Goal: Communication & Community: Answer question/provide support

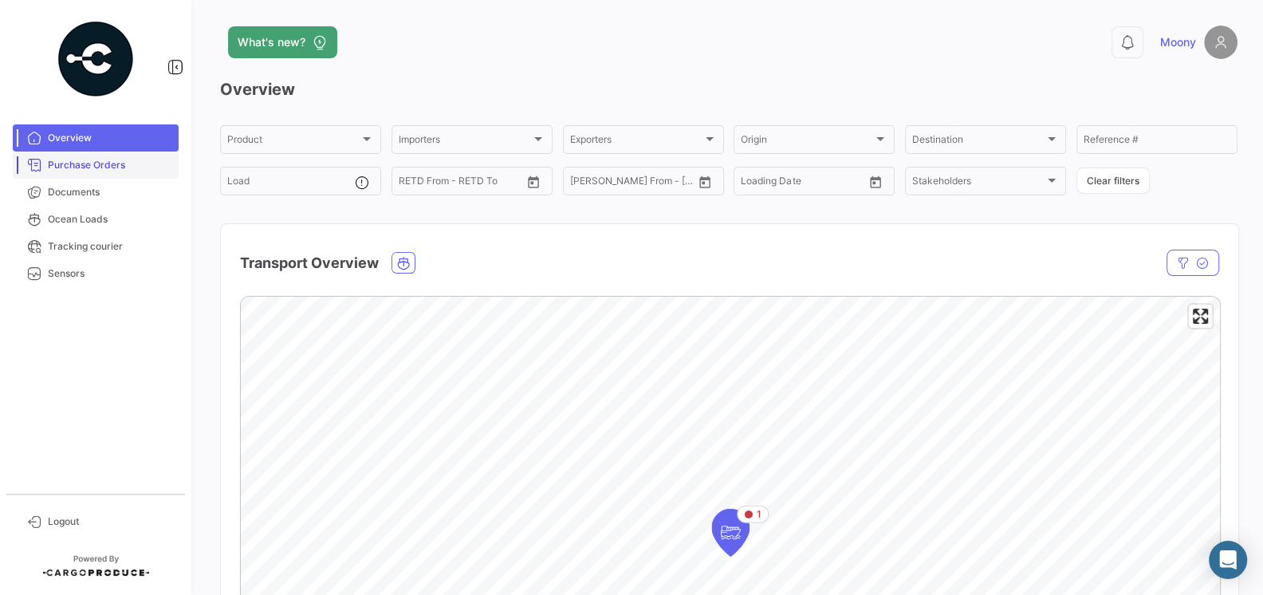
click at [88, 175] on link "Purchase Orders" at bounding box center [96, 164] width 166 height 27
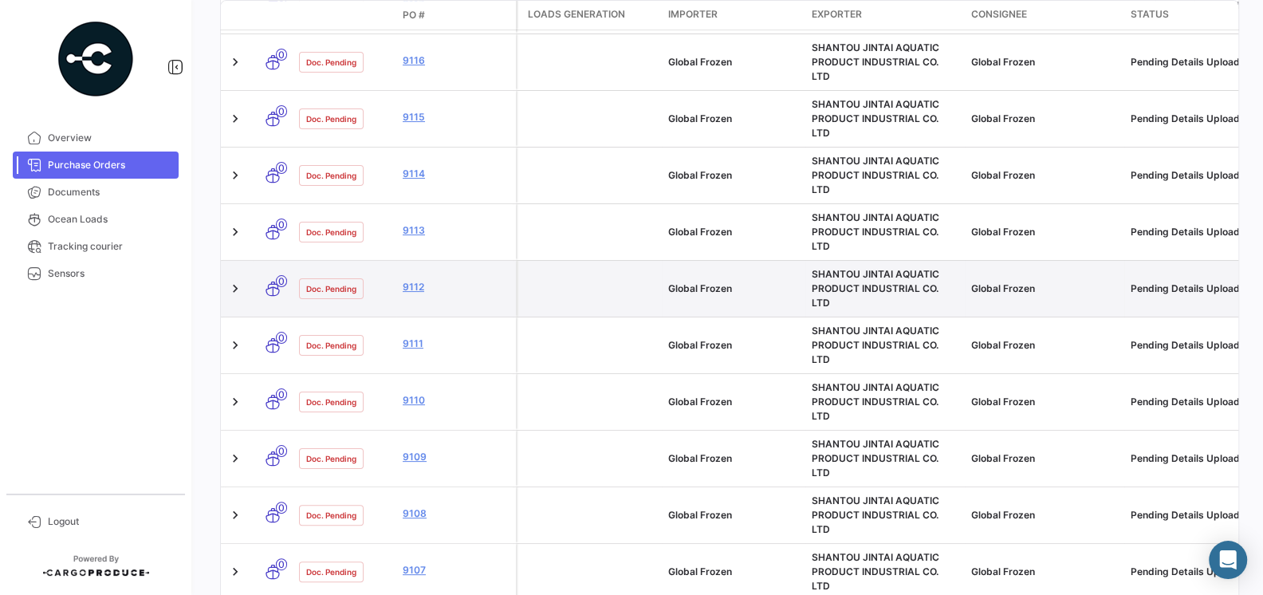
scroll to position [502, 0]
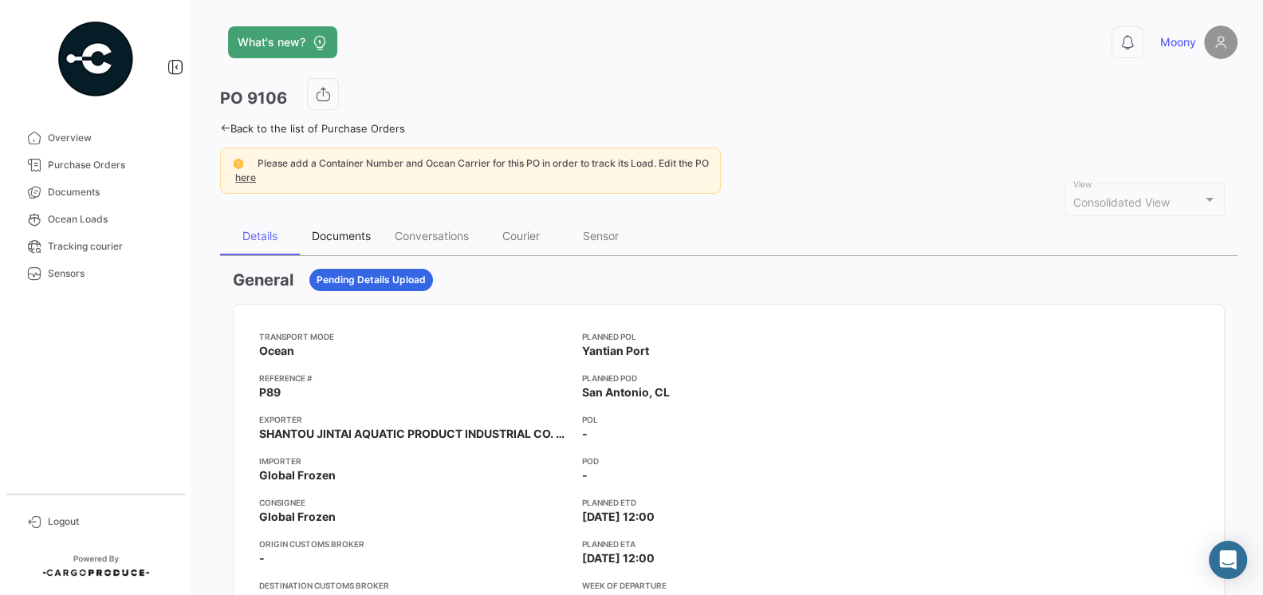
click at [360, 243] on div "Documents" at bounding box center [341, 236] width 83 height 38
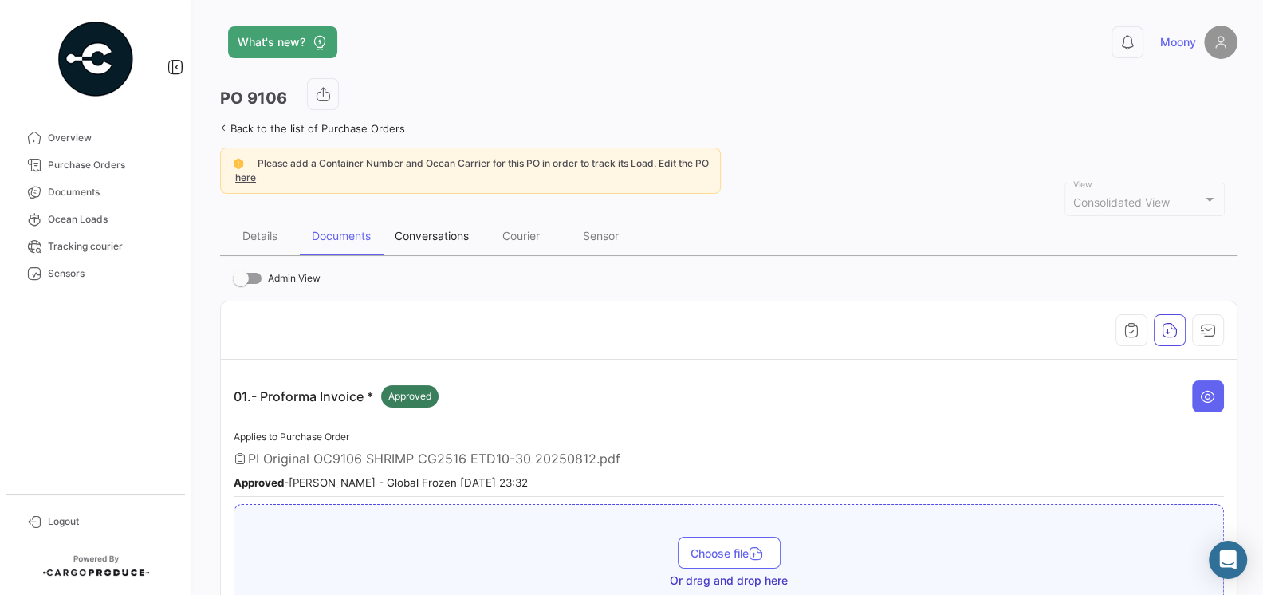
click at [435, 230] on div "Conversations" at bounding box center [432, 236] width 74 height 14
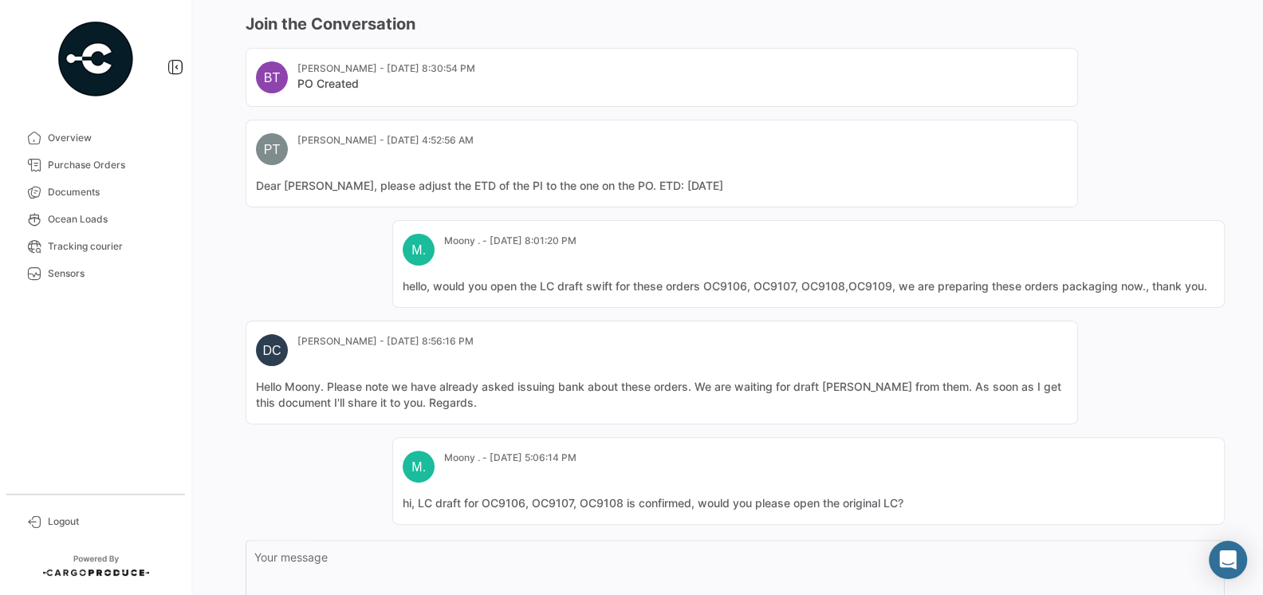
scroll to position [379, 0]
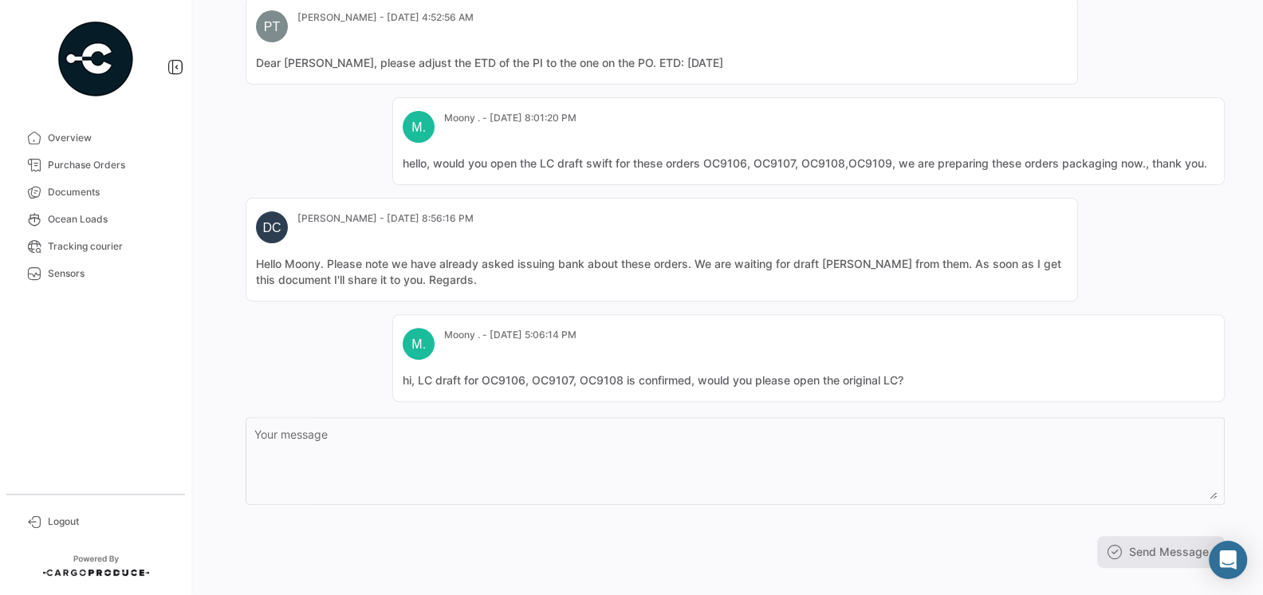
click at [546, 454] on textarea "Your message" at bounding box center [735, 464] width 962 height 70
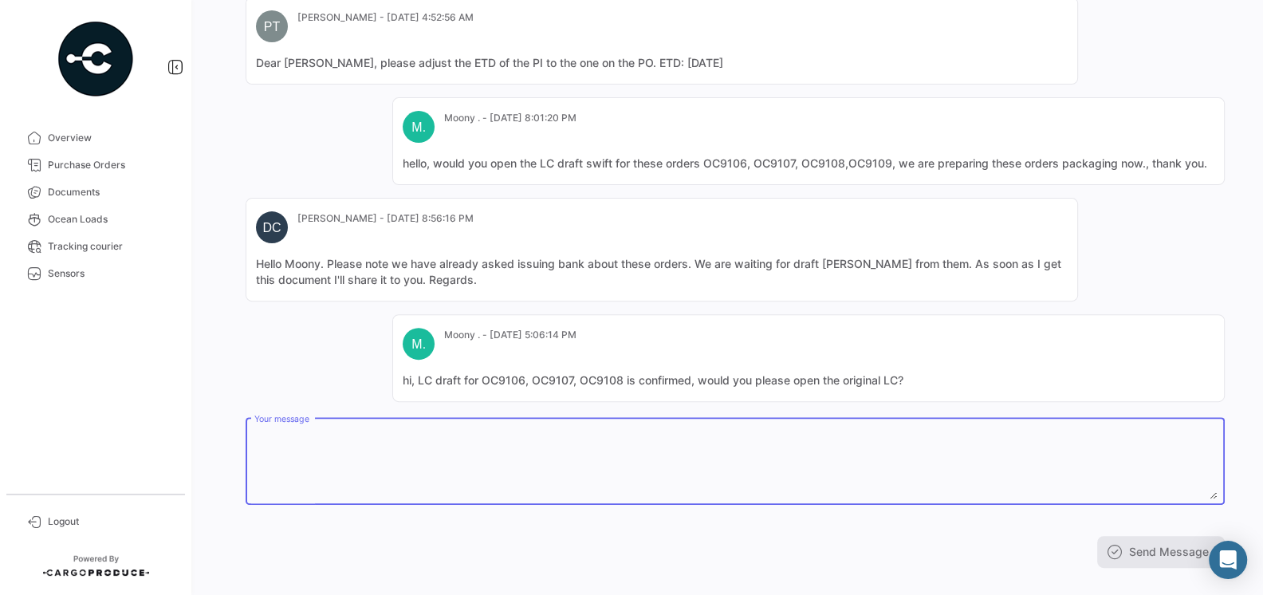
click at [592, 455] on textarea "Your message" at bounding box center [735, 464] width 962 height 70
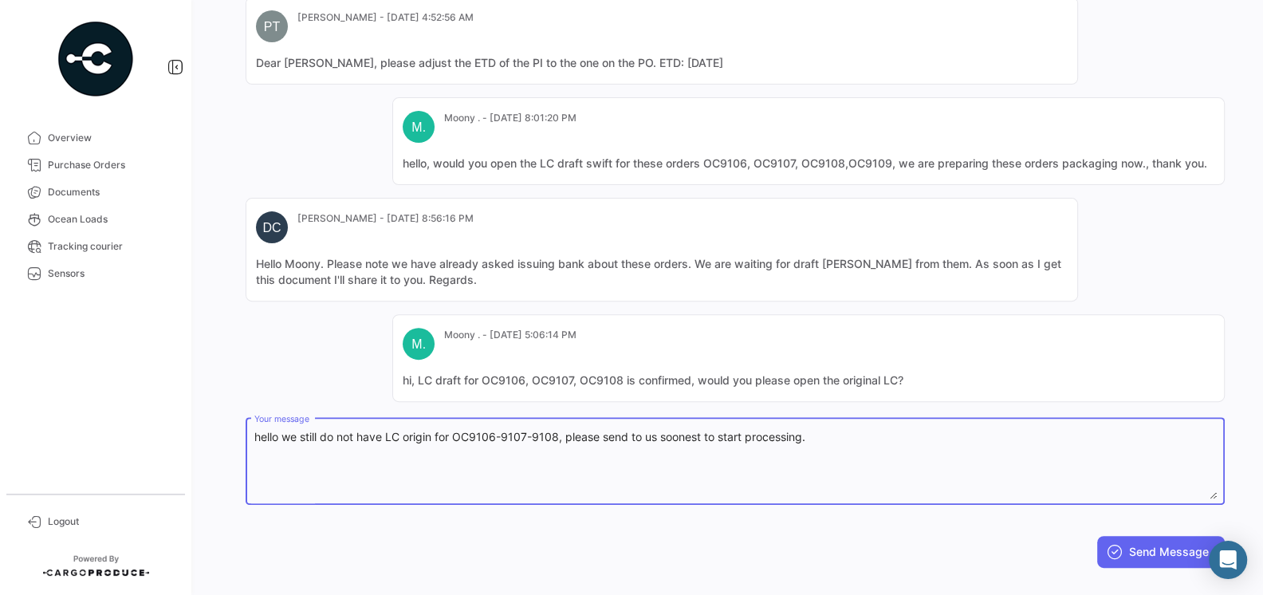
click at [829, 437] on textarea "hello we still do not have LC origin for OC9106-9107-9108, please send to us so…" at bounding box center [735, 464] width 962 height 70
drag, startPoint x: 829, startPoint y: 437, endPoint x: 118, endPoint y: 419, distance: 711.3
click at [118, 419] on mat-sidenav-container "Overview Purchase Orders Documents Ocean Loads Tracking courier Sensors Logout …" at bounding box center [631, 297] width 1263 height 595
type textarea "hello we still do not have LC origin for OC9106-9107-9108, please send to us so…"
click at [1183, 549] on button "Send Message" at bounding box center [1161, 552] width 128 height 32
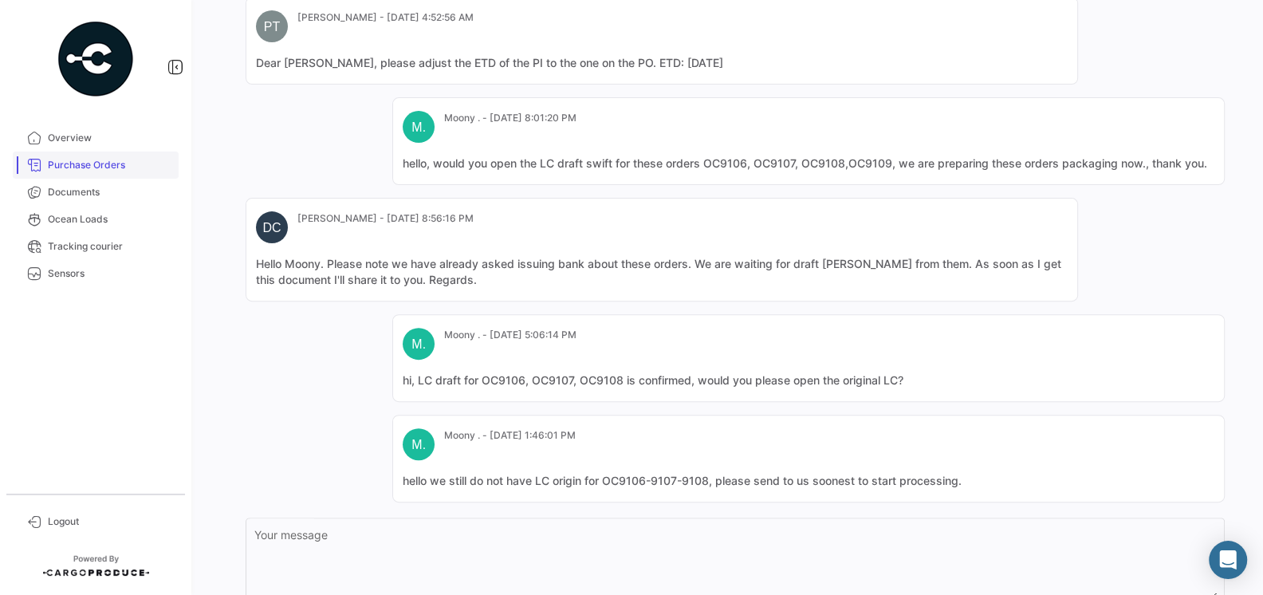
click at [96, 174] on link "Purchase Orders" at bounding box center [96, 164] width 166 height 27
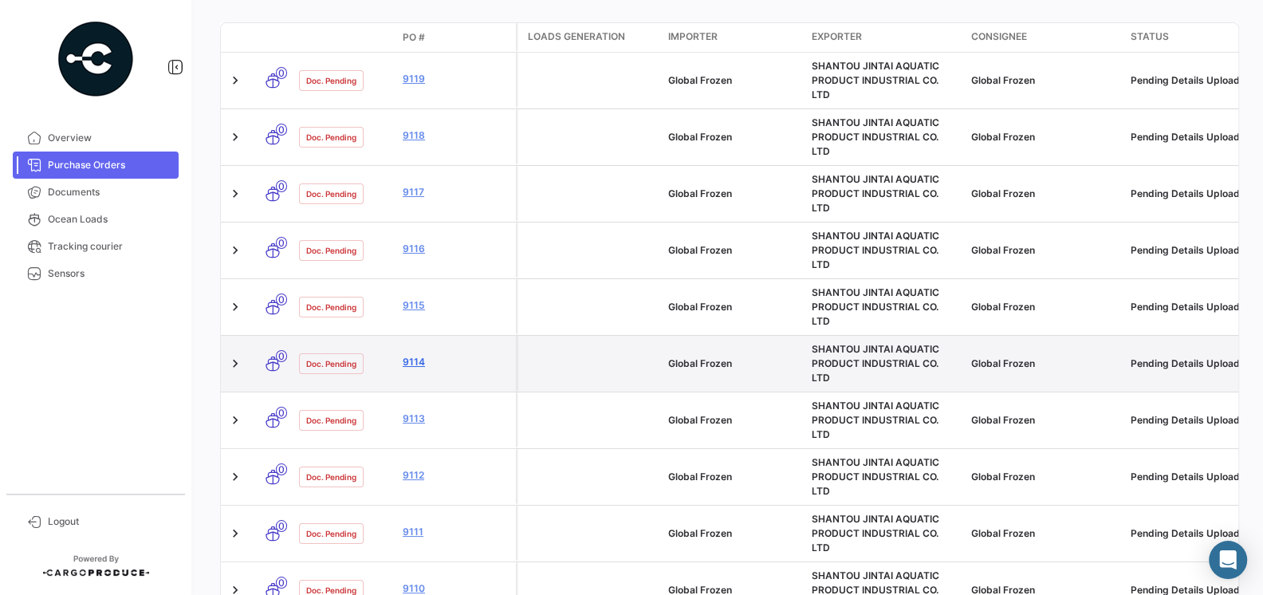
scroll to position [452, 0]
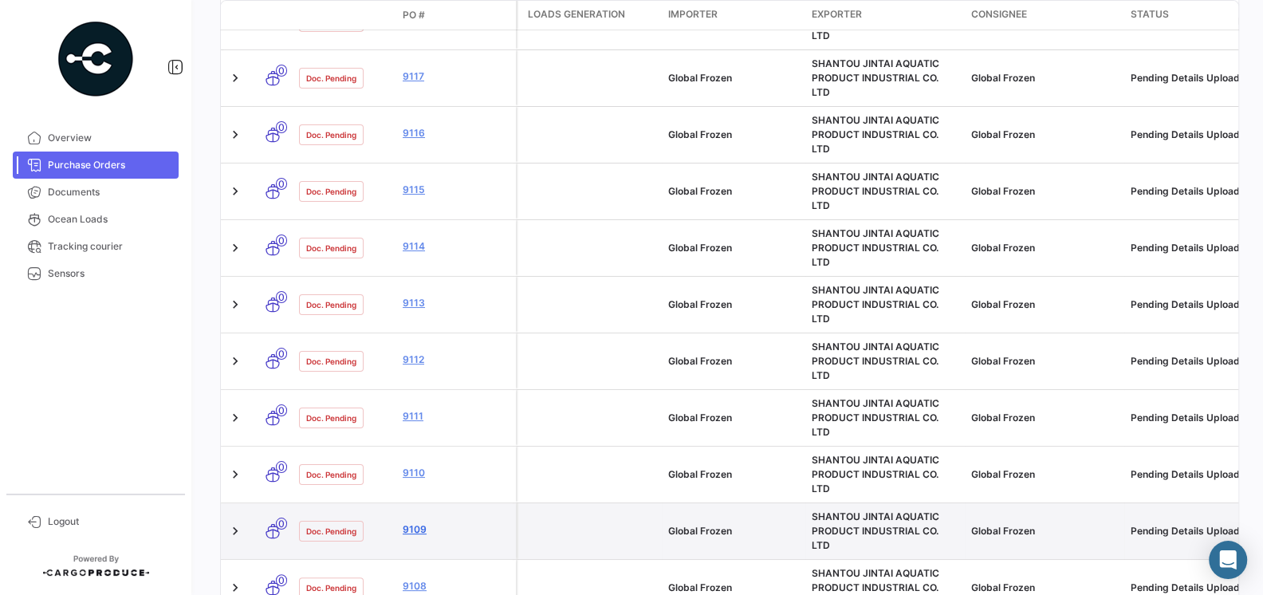
click at [418, 522] on link "9109" at bounding box center [456, 529] width 107 height 14
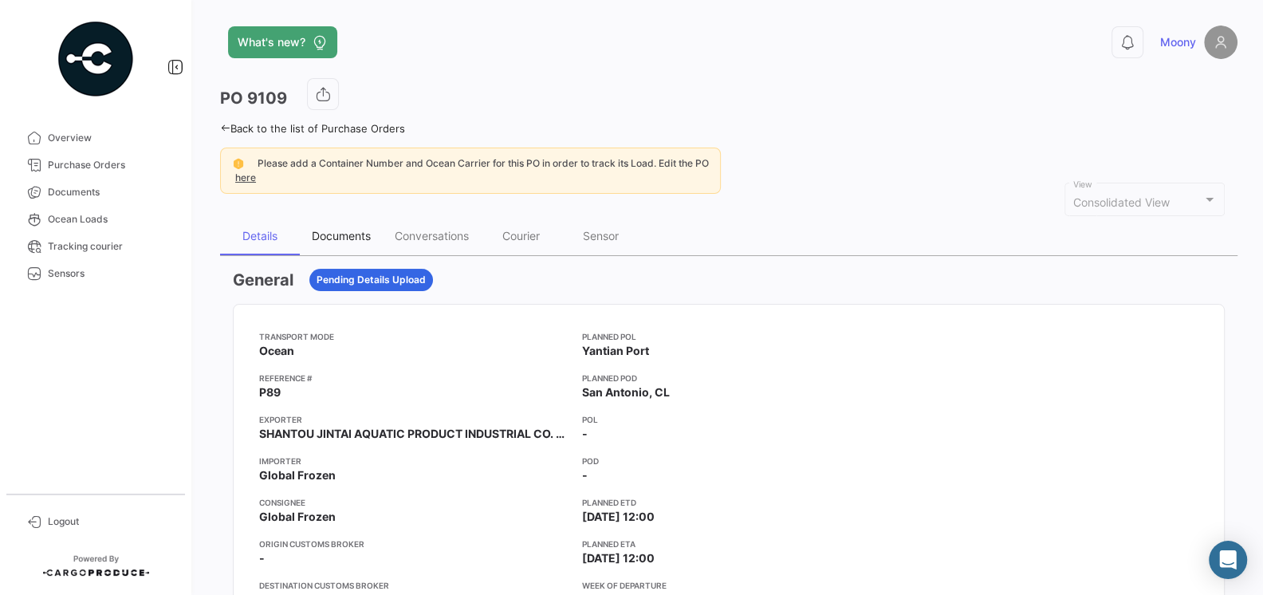
click at [348, 230] on div "Documents" at bounding box center [341, 236] width 59 height 14
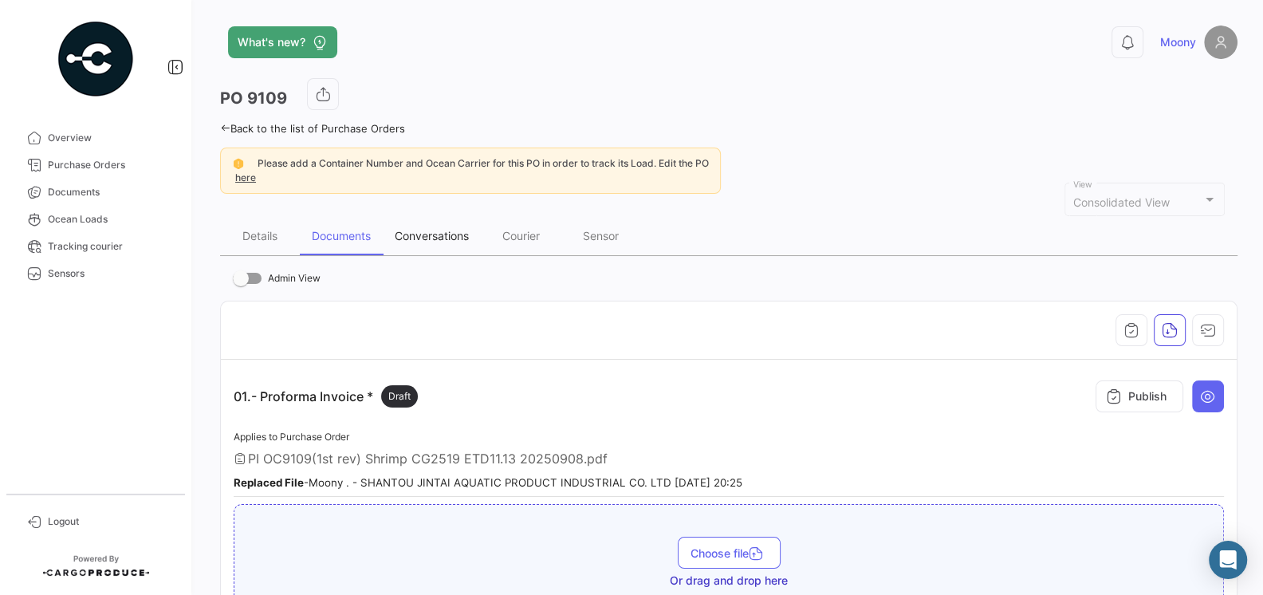
click at [438, 238] on div "Conversations" at bounding box center [432, 236] width 74 height 14
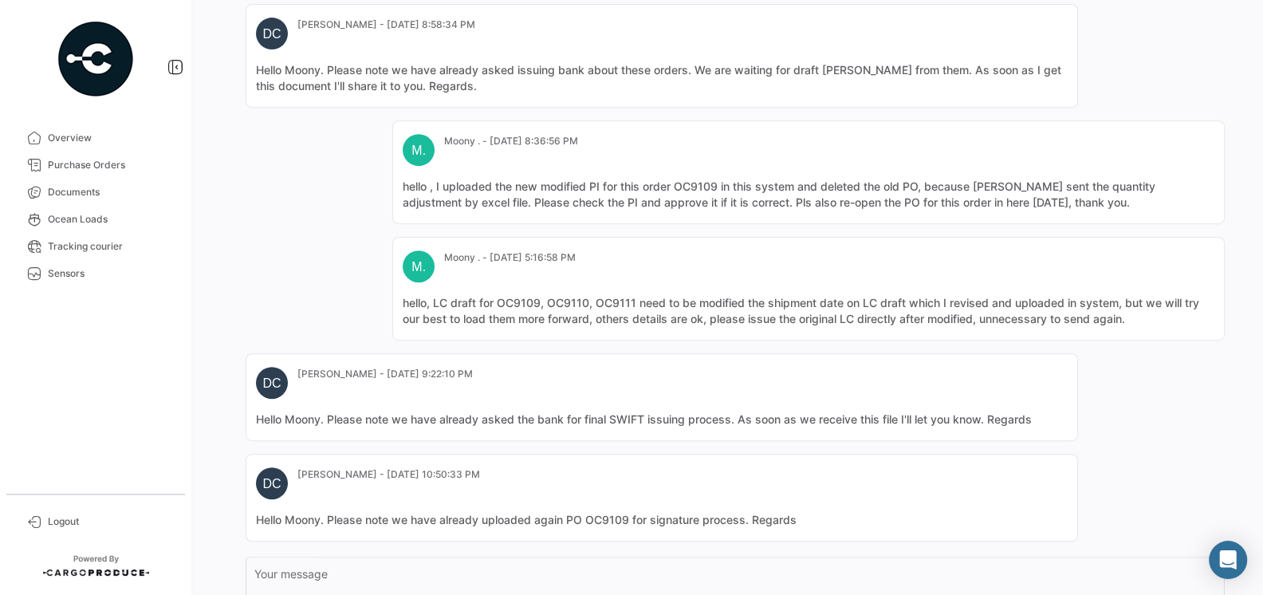
scroll to position [729, 0]
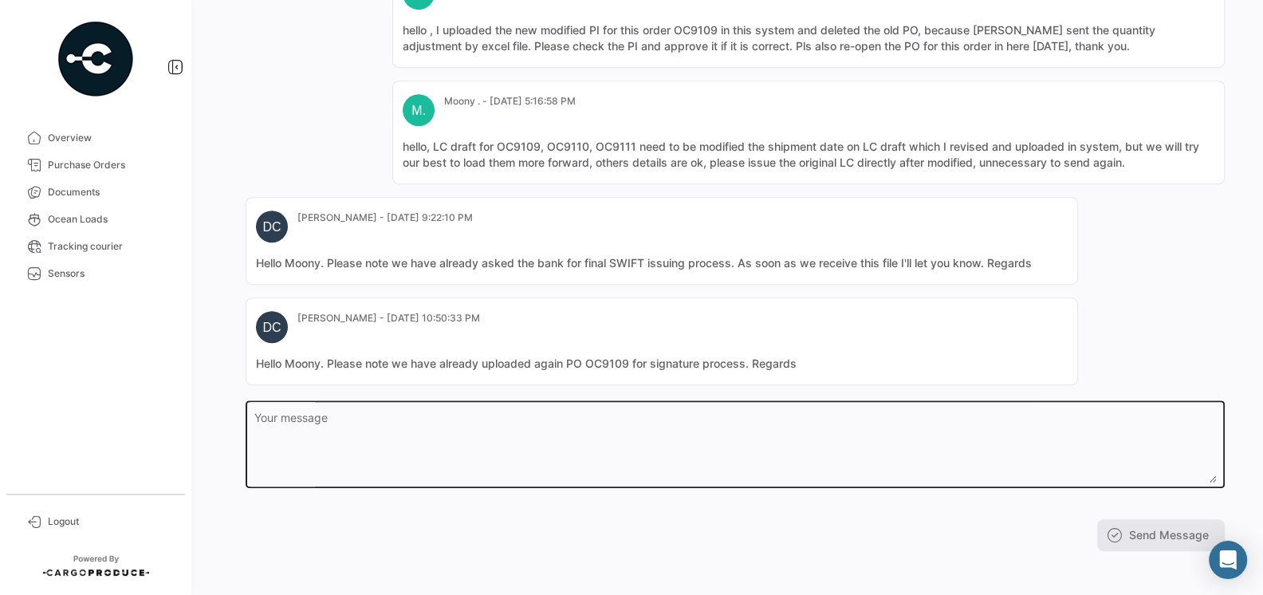
click at [454, 412] on textarea "Your message" at bounding box center [735, 447] width 962 height 70
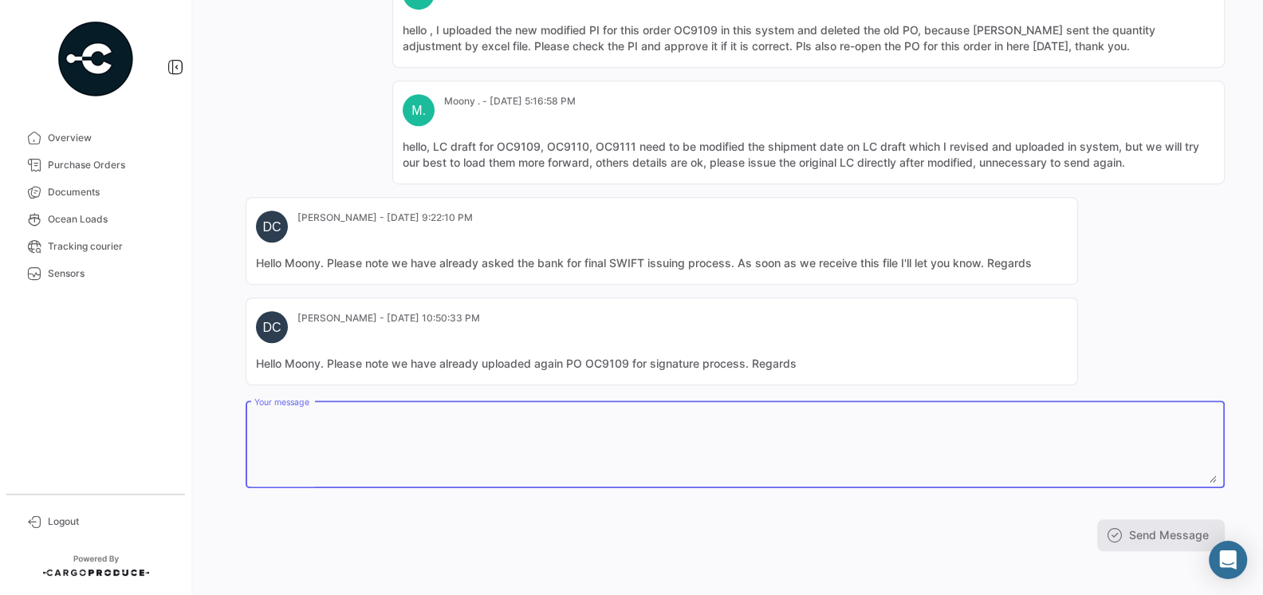
paste textarea "hello we still do not have LC origin for OC9106-9107-9108, please send to us so…"
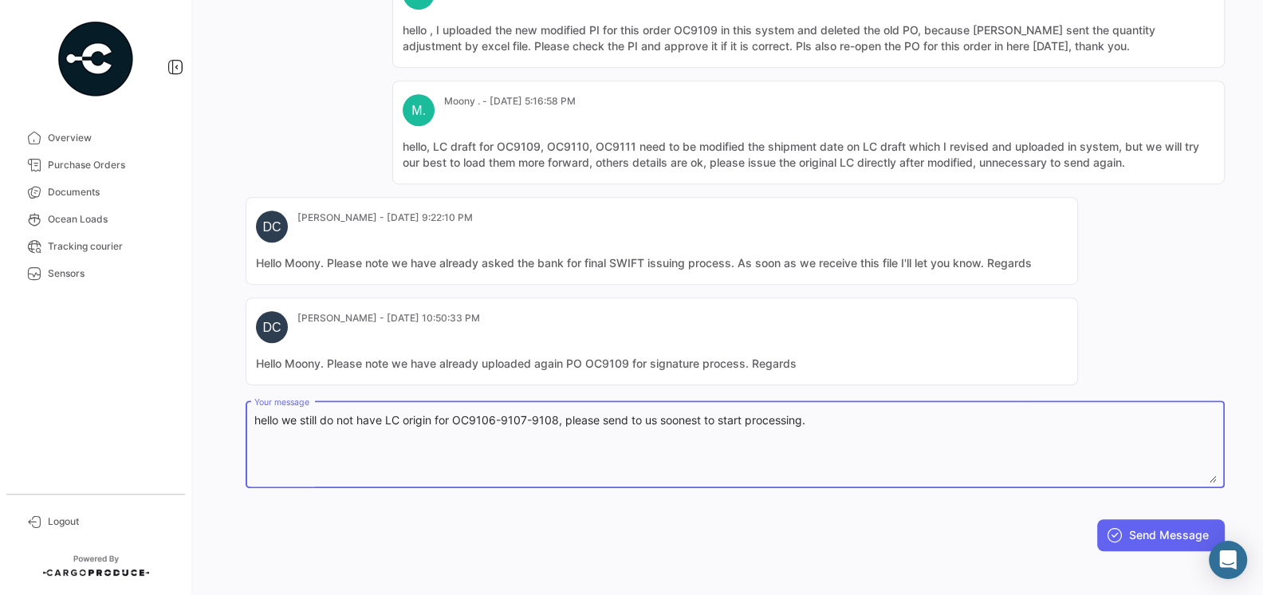
click at [536, 417] on textarea "hello we still do not have LC origin for OC9106-9107-9108, please send to us so…" at bounding box center [735, 447] width 962 height 70
click at [494, 415] on textarea "hello we still do not have LC origin for OC9106-9107-9108, please send to us so…" at bounding box center [735, 447] width 962 height 70
click at [525, 415] on textarea "hello we still do not have LC origin for OC9109-9107-9108, please send to us so…" at bounding box center [735, 447] width 962 height 70
click at [558, 412] on textarea "hello we still do not have LC origin for OC9109-9110-9108, please send to us so…" at bounding box center [735, 447] width 962 height 70
click at [743, 412] on textarea "hello we still do not have LC origin for OC9109-9110-9111, please send to us so…" at bounding box center [735, 447] width 962 height 70
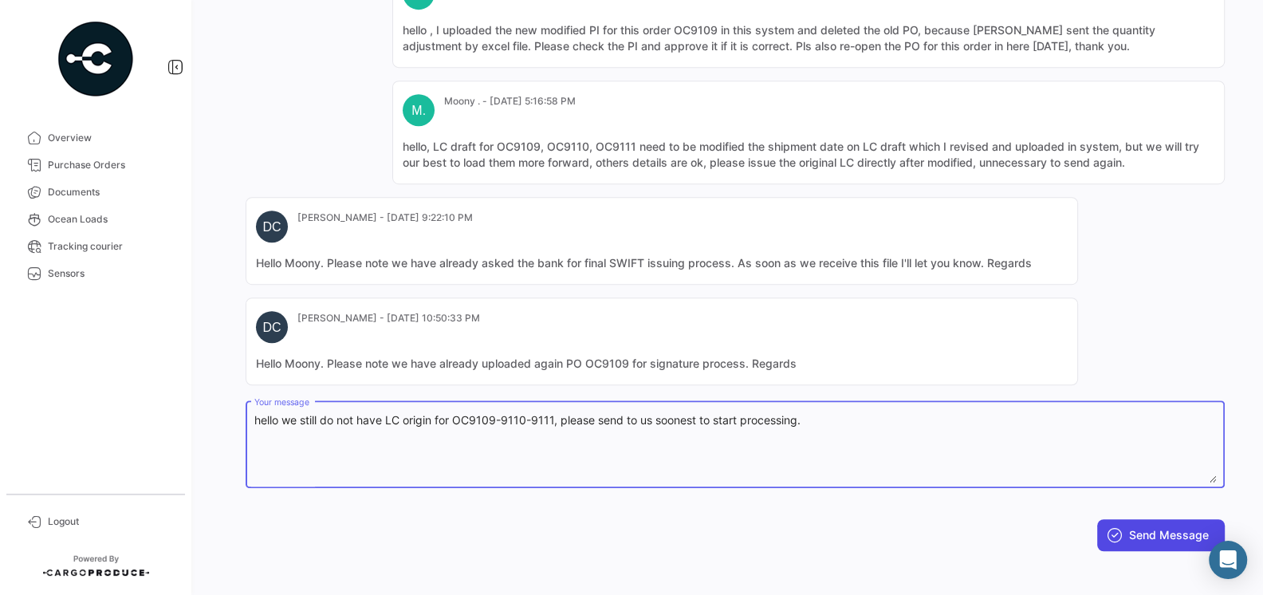
type textarea "hello we still do not have LC origin for OC9109-9110-9111, please send to us so…"
click at [1131, 534] on button "Send Message" at bounding box center [1161, 535] width 128 height 32
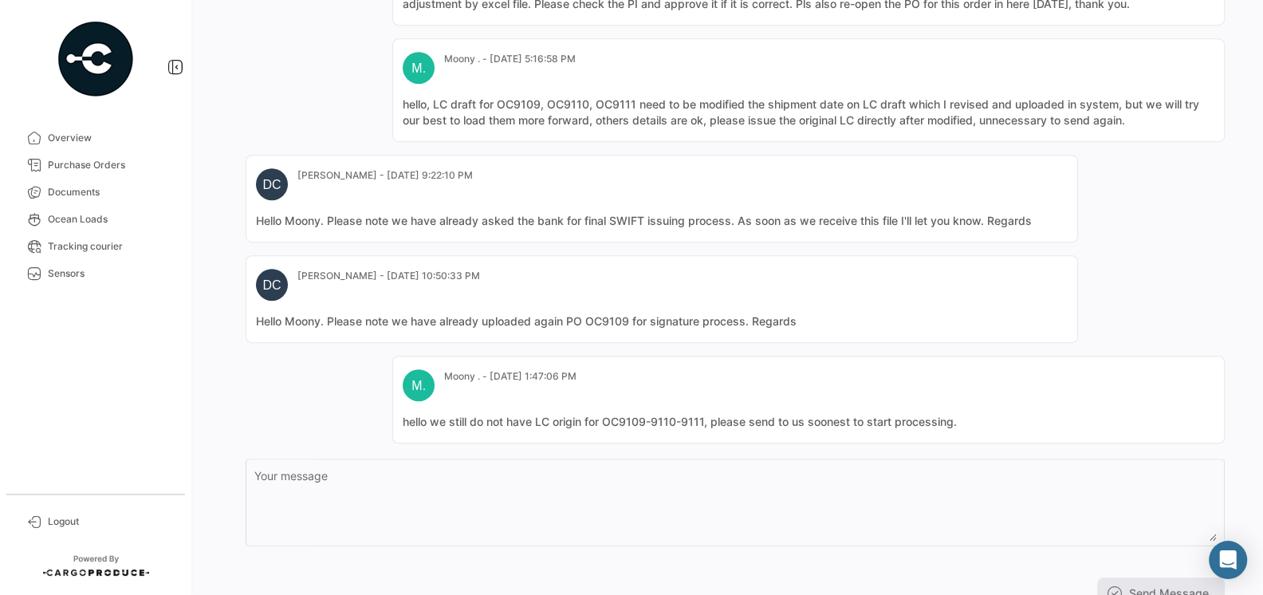
scroll to position [829, 0]
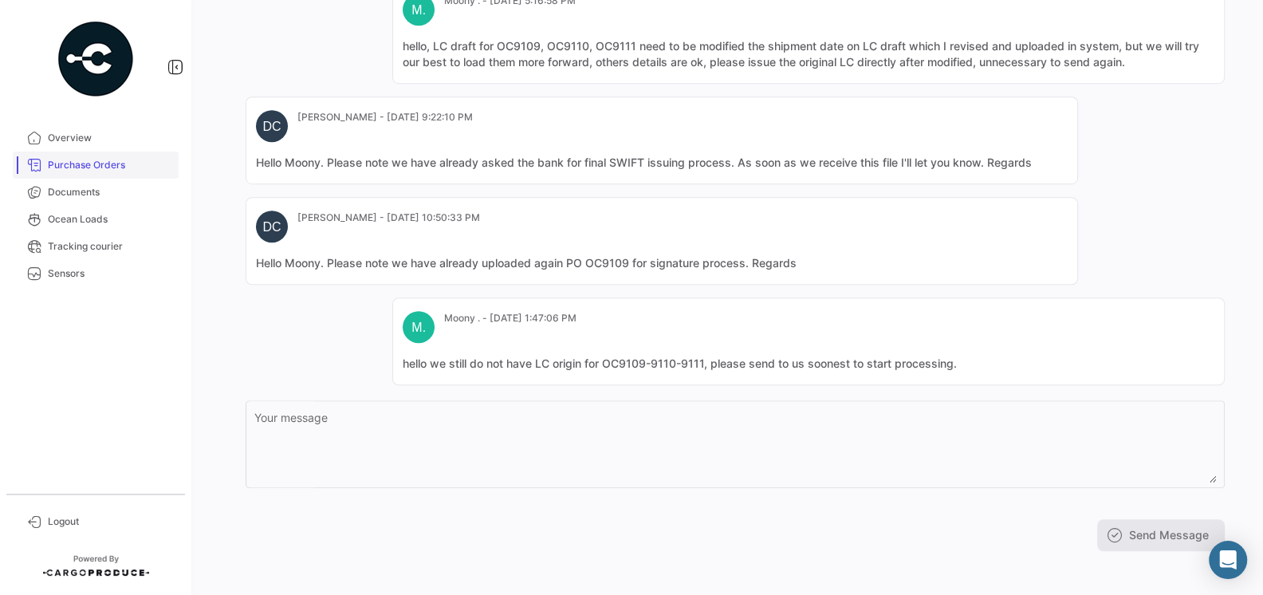
click at [84, 172] on link "Purchase Orders" at bounding box center [96, 164] width 166 height 27
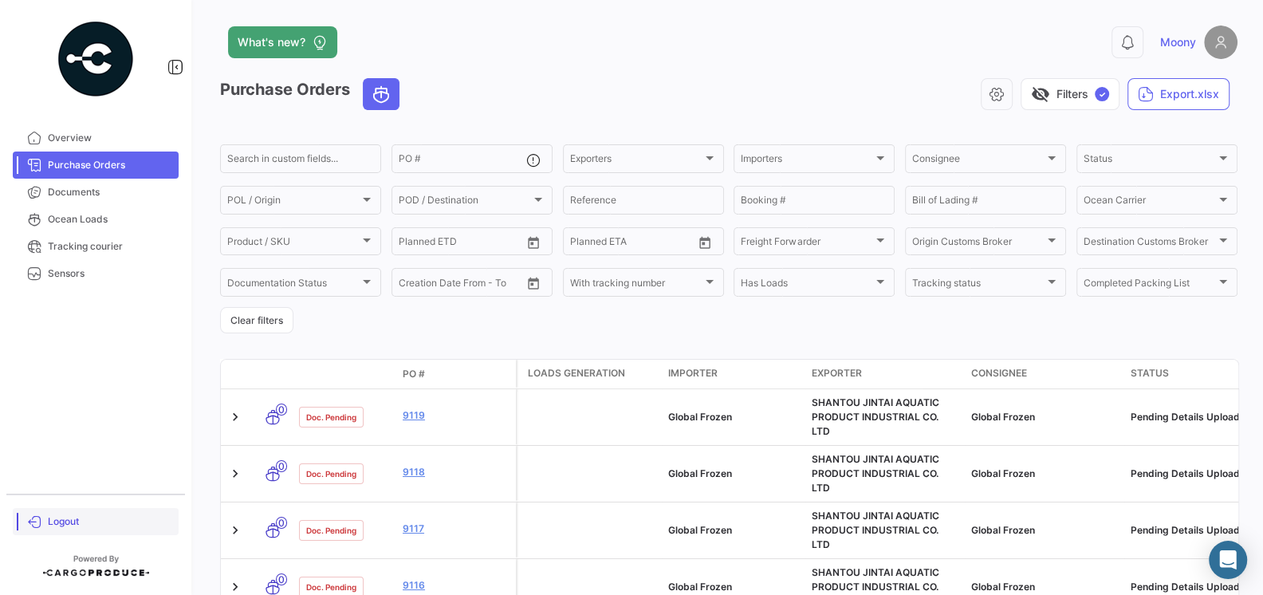
click at [73, 517] on span "Logout" at bounding box center [110, 521] width 124 height 14
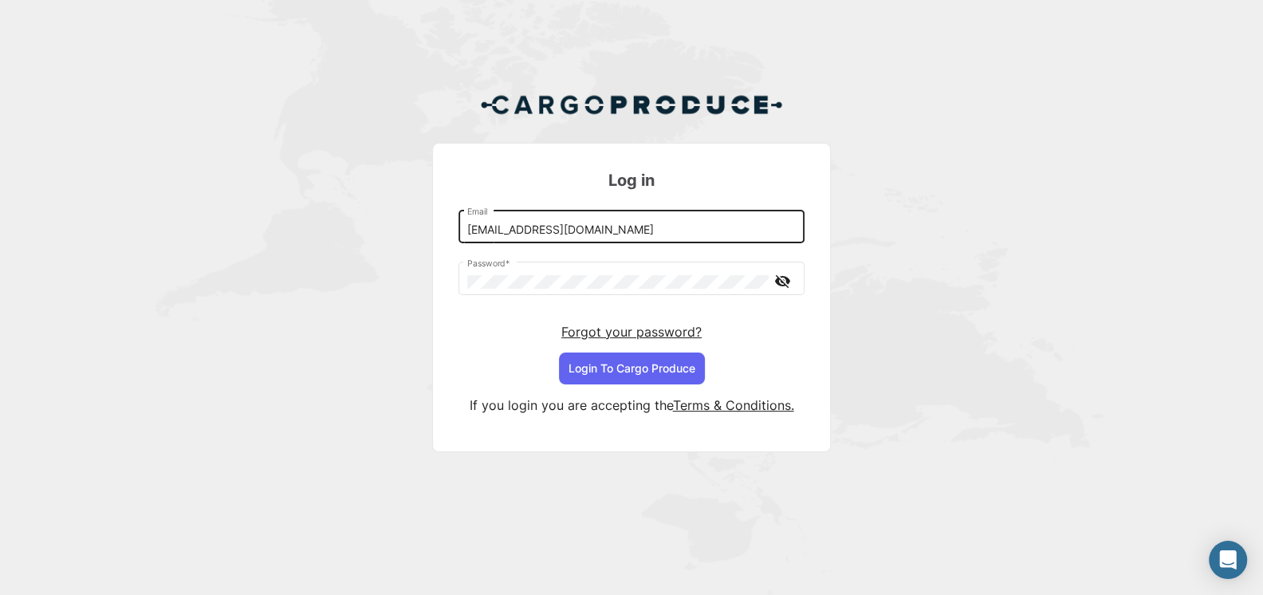
click at [534, 233] on input "[EMAIL_ADDRESS][DOMAIN_NAME]" at bounding box center [631, 230] width 329 height 14
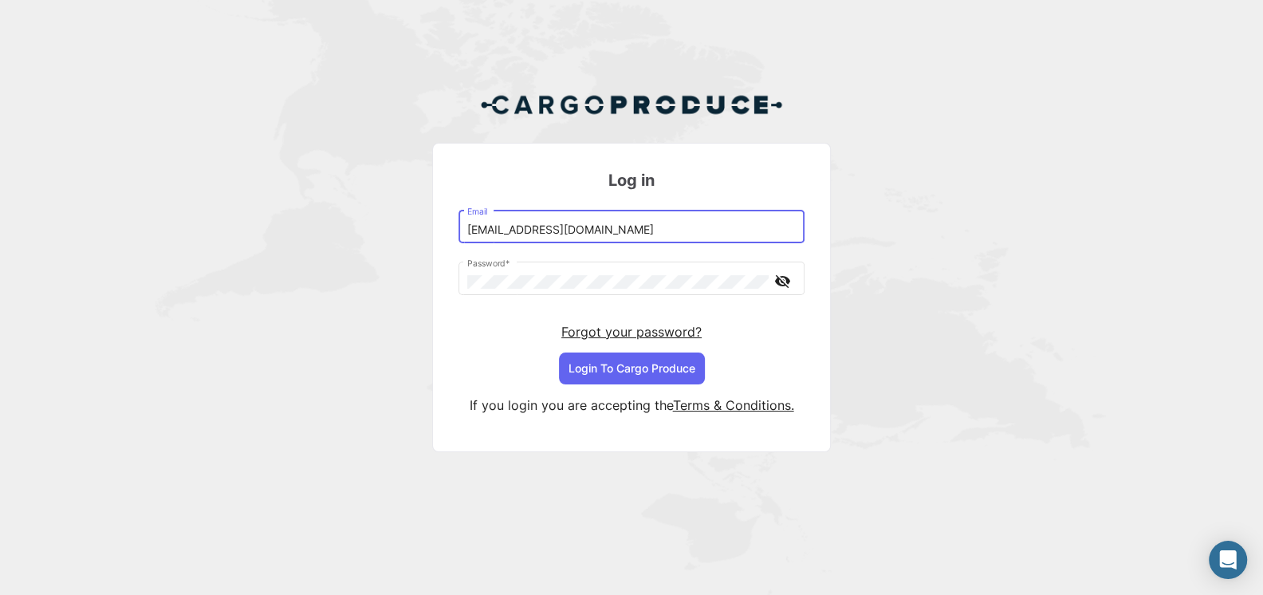
click at [606, 230] on input "[EMAIL_ADDRESS][DOMAIN_NAME]" at bounding box center [631, 230] width 329 height 14
type input "[EMAIL_ADDRESS][DOMAIN_NAME]"
click at [635, 383] on button "Login To Cargo Produce" at bounding box center [632, 368] width 146 height 32
